Goal: Navigation & Orientation: Find specific page/section

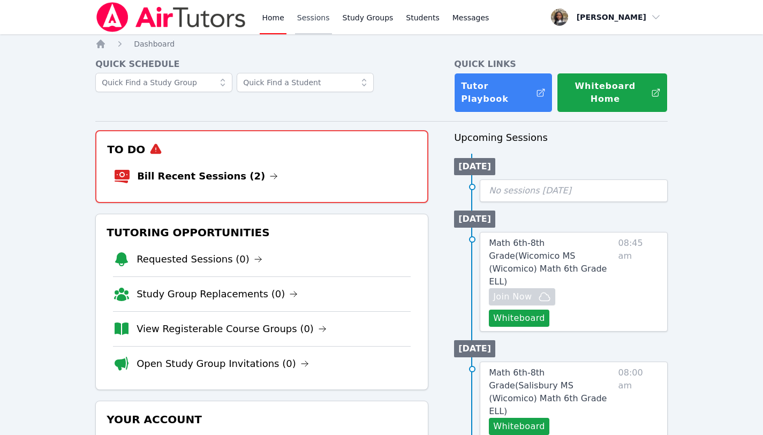
click at [313, 12] on link "Sessions" at bounding box center [313, 17] width 37 height 34
